Goal: Find specific page/section

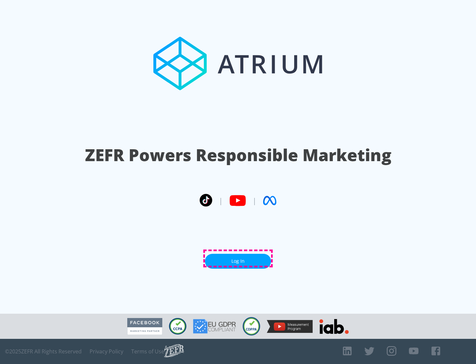
click at [238, 258] on link "Log In" at bounding box center [238, 261] width 66 height 15
